Goal: Task Accomplishment & Management: Manage account settings

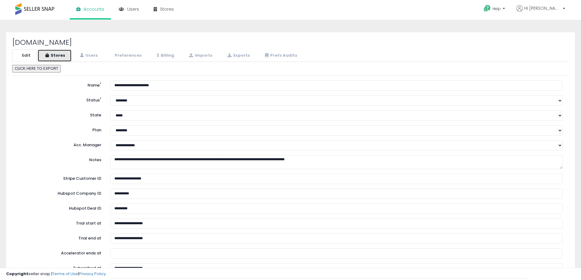
click at [59, 55] on link "Stores" at bounding box center [55, 55] width 34 height 13
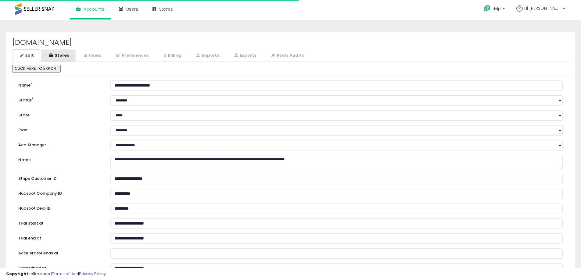
select select "**"
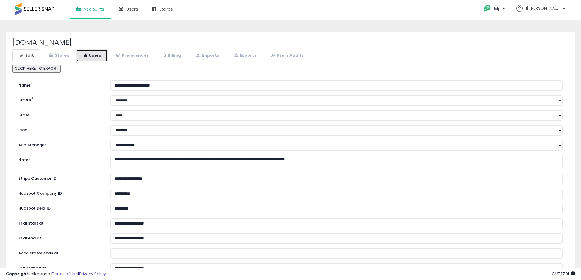
click at [92, 59] on link "Users" at bounding box center [91, 55] width 31 height 13
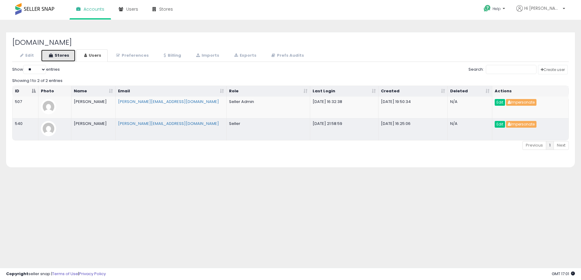
click at [65, 55] on link "Stores" at bounding box center [58, 55] width 35 height 13
